Goal: Book appointment/travel/reservation

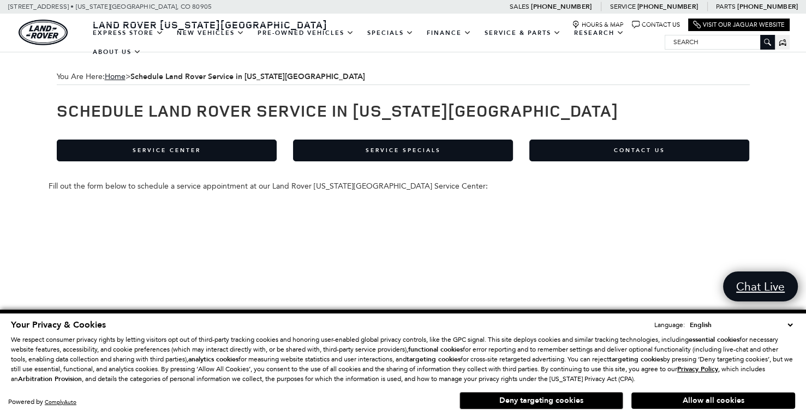
click at [687, 88] on div "Schedule Land Rover Service in Colorado Springs Service Center Service Specials…" at bounding box center [403, 343] width 693 height 517
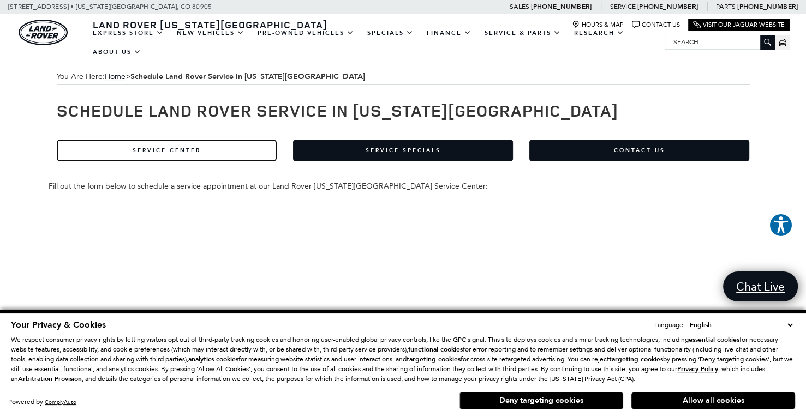
drag, startPoint x: 164, startPoint y: 152, endPoint x: 203, endPoint y: 151, distance: 39.3
click at [164, 152] on link "Service Center" at bounding box center [167, 151] width 220 height 22
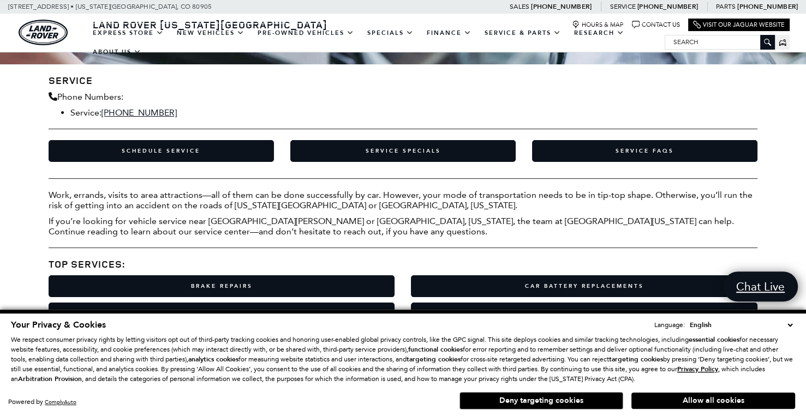
scroll to position [115, 0]
